Goal: Task Accomplishment & Management: Use online tool/utility

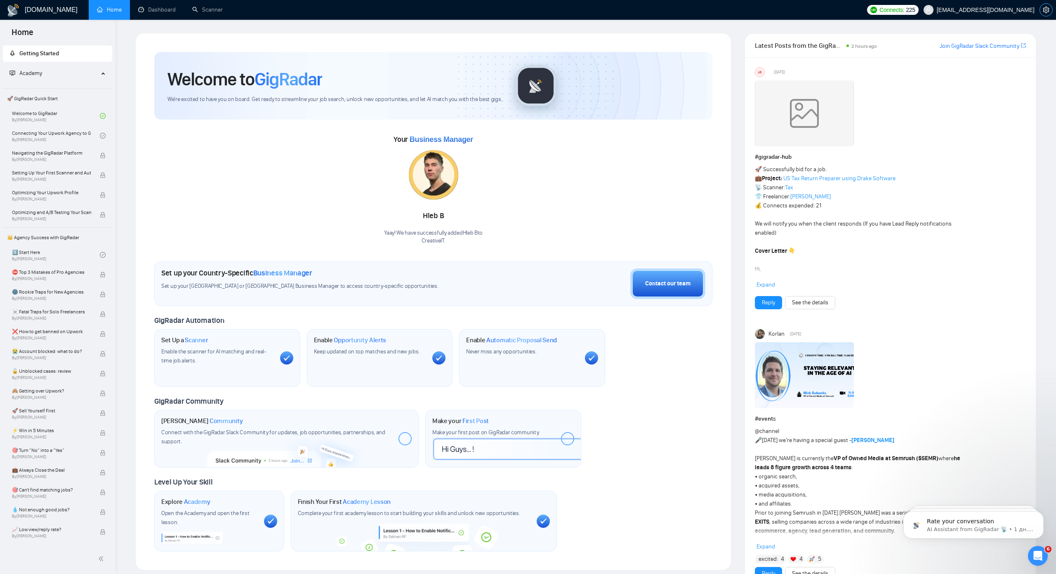
click at [1040, 14] on button "button" at bounding box center [1045, 9] width 13 height 13
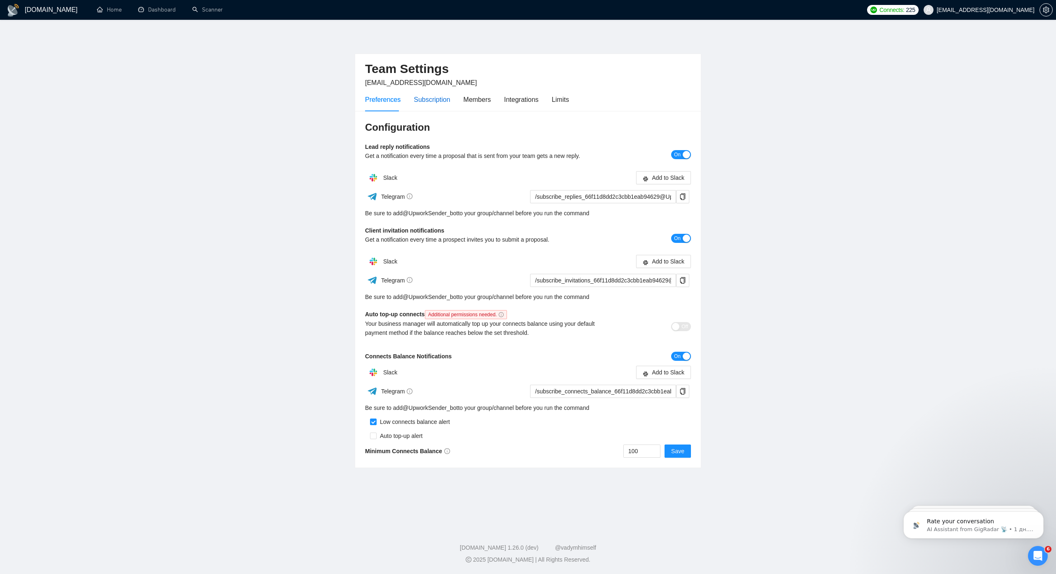
click at [426, 100] on div "Subscription" at bounding box center [432, 99] width 36 height 10
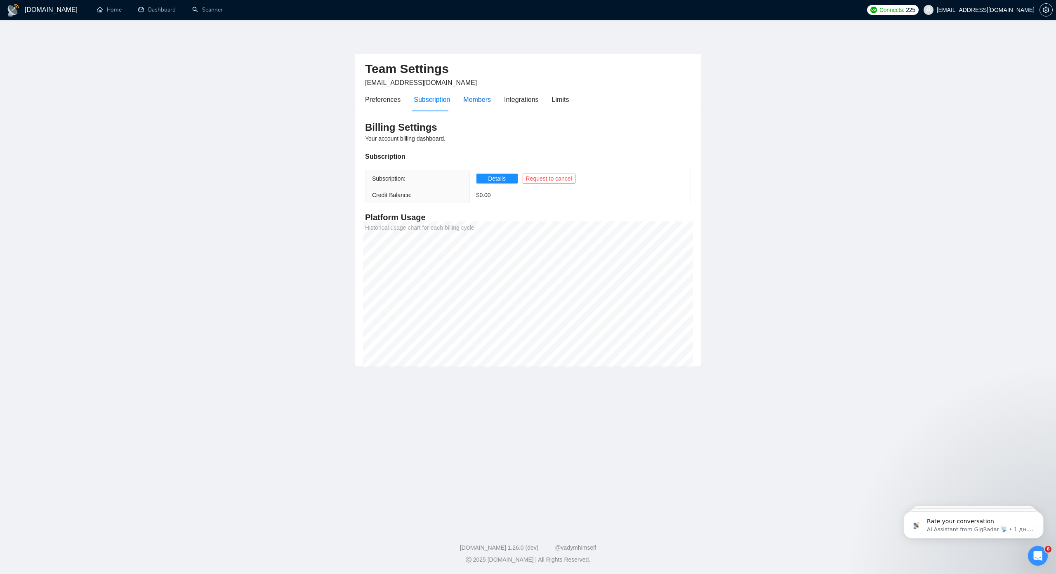
click at [475, 99] on div "Members" at bounding box center [477, 99] width 28 height 10
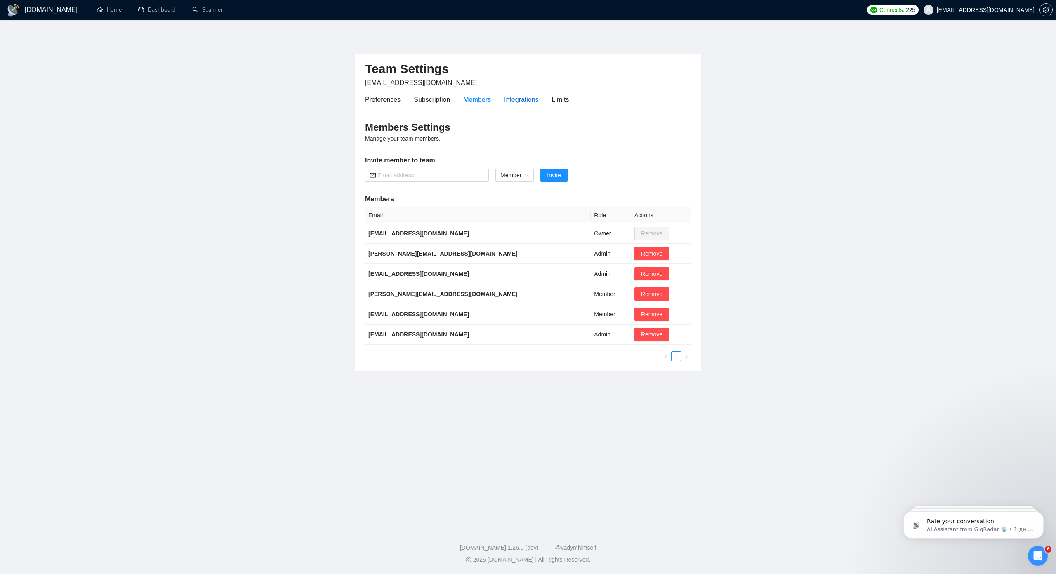
click at [518, 100] on div "Integrations" at bounding box center [521, 99] width 35 height 10
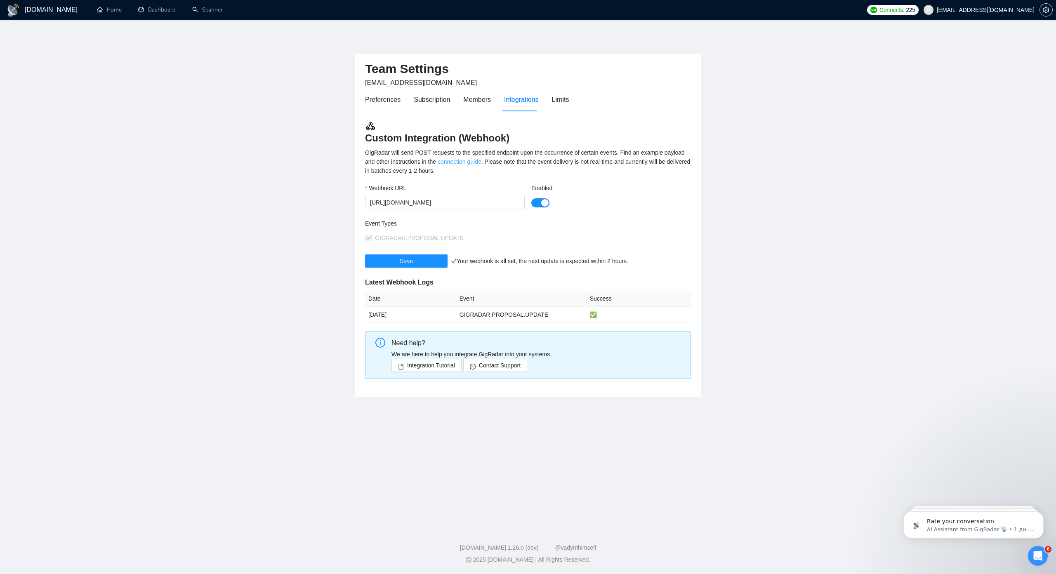
click at [459, 163] on link "connection guide" at bounding box center [460, 161] width 44 height 7
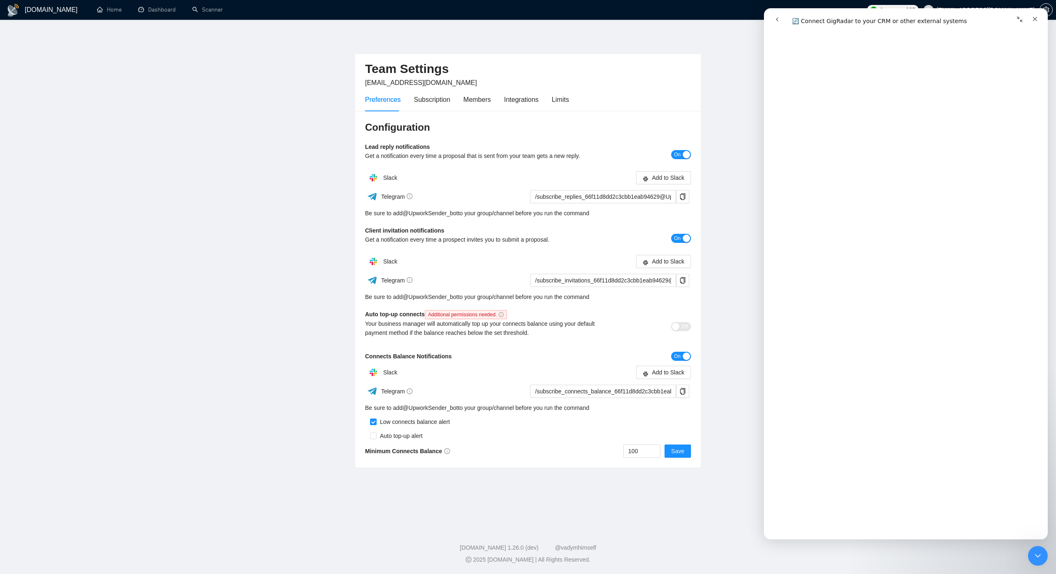
scroll to position [165, 0]
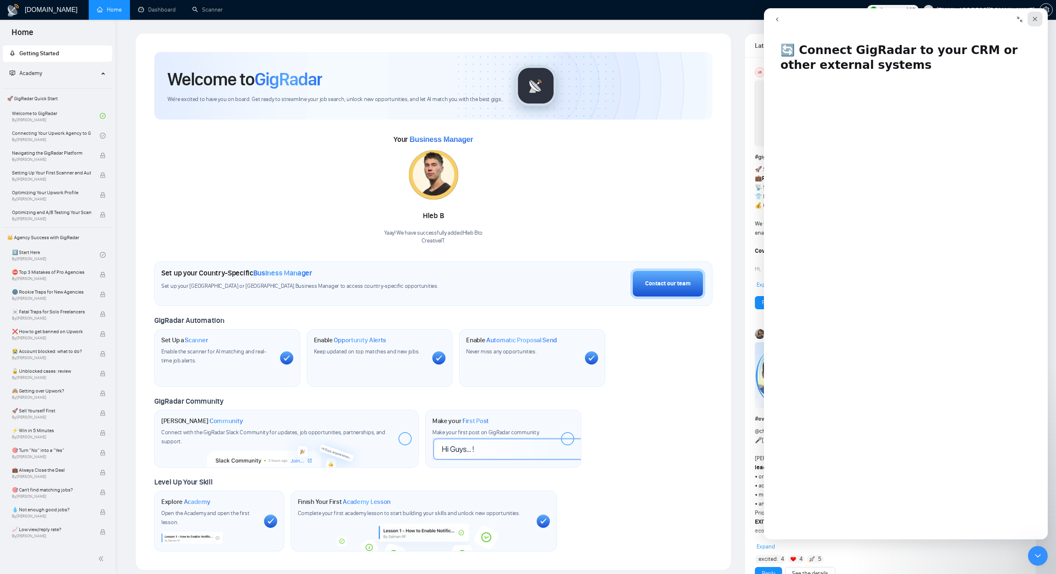
click at [1034, 19] on icon "Закрыть" at bounding box center [1035, 19] width 7 height 7
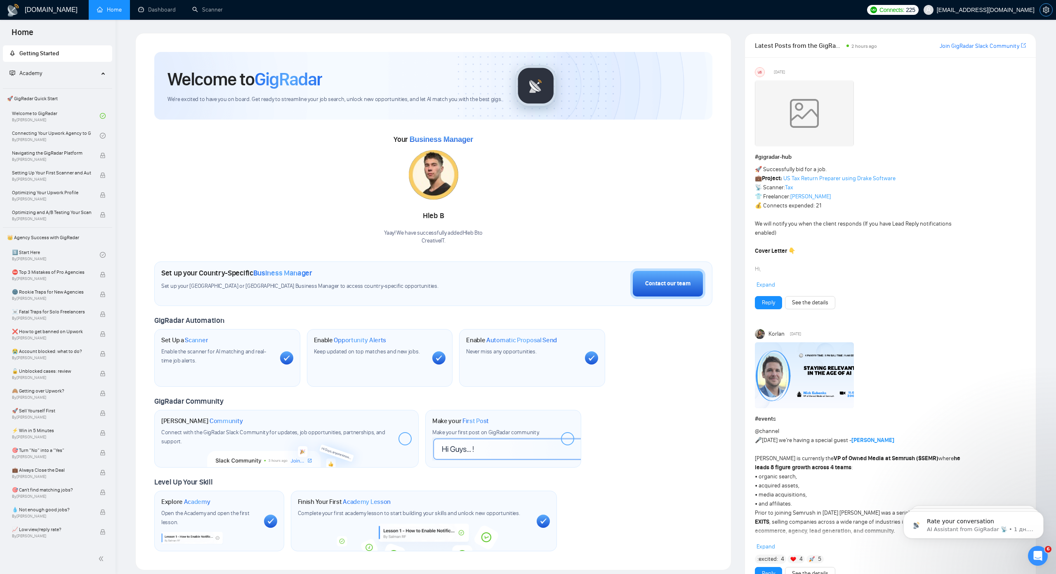
click at [1039, 13] on button "button" at bounding box center [1045, 9] width 13 height 13
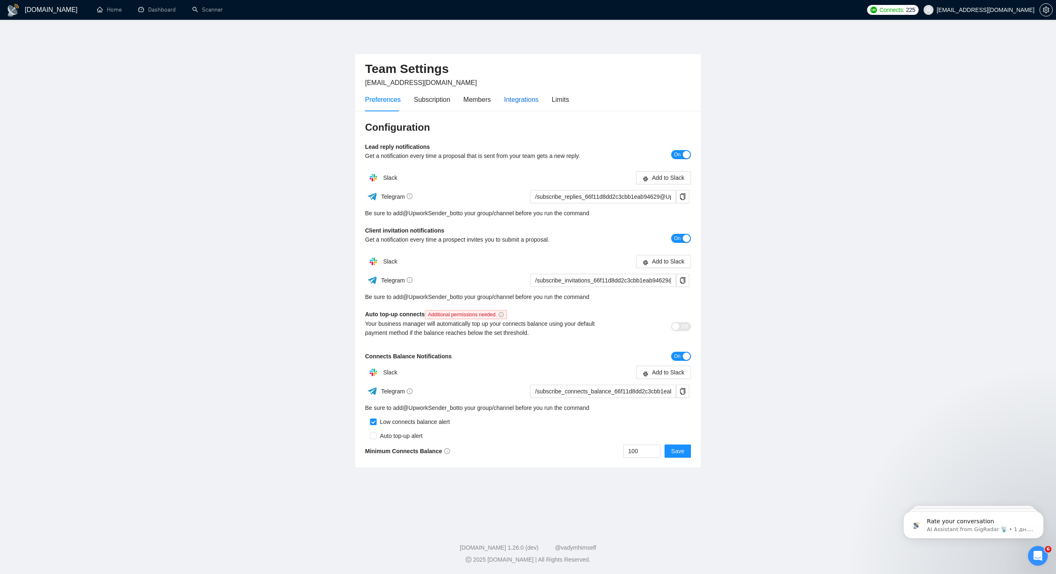
click at [512, 103] on div "Integrations" at bounding box center [521, 99] width 35 height 10
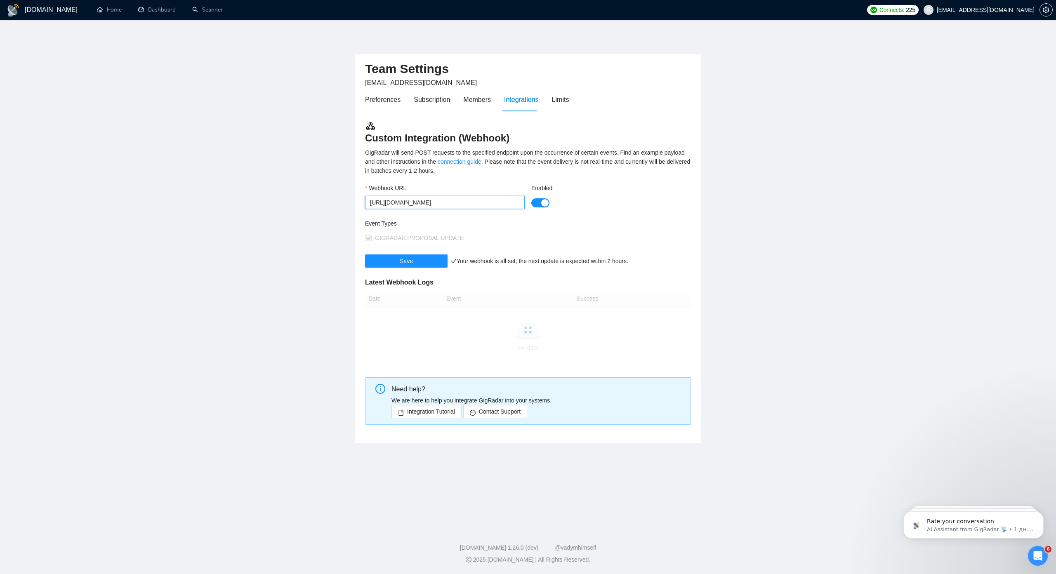
click at [468, 201] on input "[URL][DOMAIN_NAME]" at bounding box center [445, 202] width 160 height 13
paste input "wmzvk"
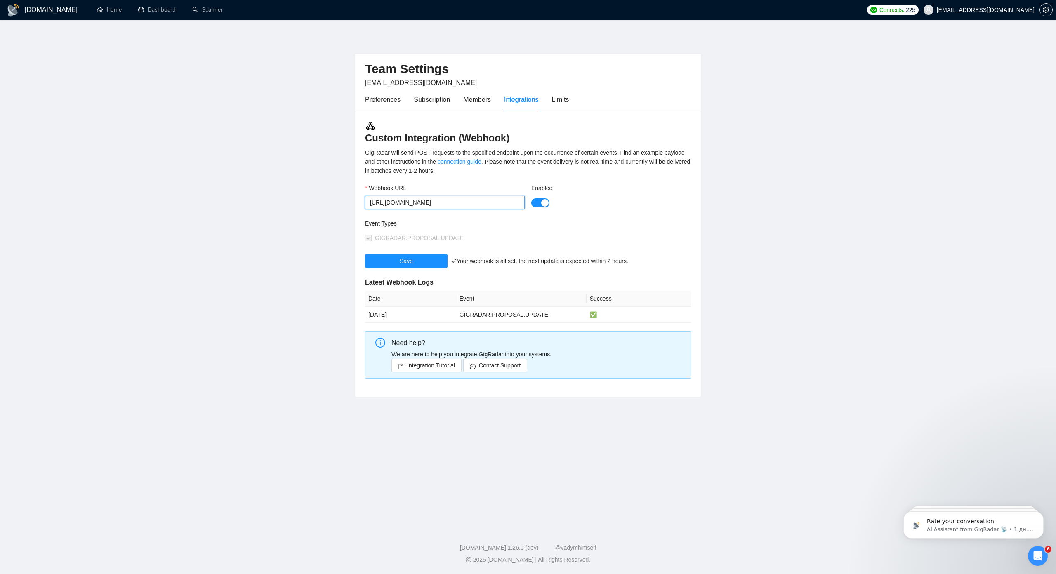
type input "[URL][DOMAIN_NAME]"
click at [586, 224] on div "Event Types GIGRADAR.PROPOSAL.UPDATE" at bounding box center [528, 236] width 326 height 35
click at [426, 259] on button "Save" at bounding box center [406, 260] width 82 height 13
